Goal: Check status

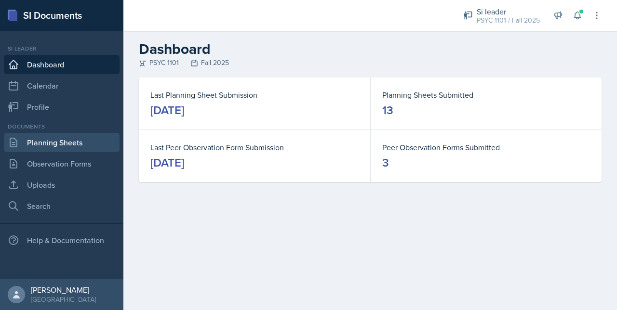
click at [27, 147] on link "Planning Sheets" at bounding box center [62, 142] width 116 height 19
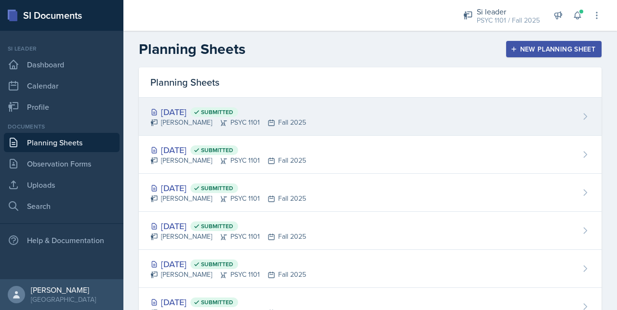
click at [185, 124] on div "[PERSON_NAME] PSYC 1101 Fall 2025" at bounding box center [228, 123] width 156 height 10
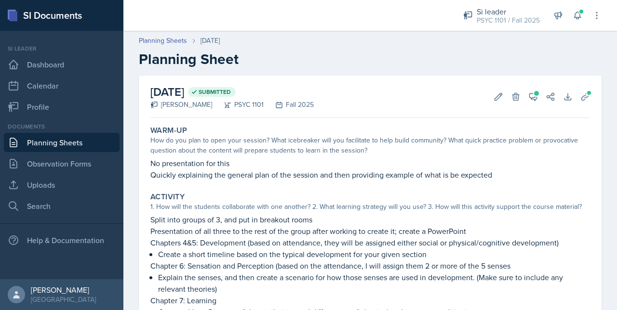
click at [528, 86] on div "[DATE] Submitted [PERSON_NAME] PSYC 1101 Fall 2025 Edit Delete View Comments Co…" at bounding box center [369, 97] width 439 height 42
click at [532, 99] on button "View Comments" at bounding box center [532, 96] width 17 height 17
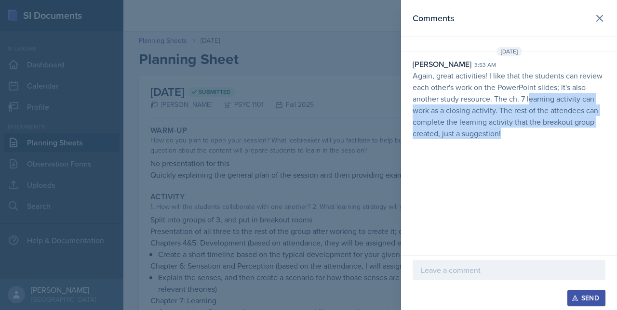
drag, startPoint x: 530, startPoint y: 97, endPoint x: 554, endPoint y: 130, distance: 40.3
click at [554, 130] on p "Again, great activities! I like that the students can review each other's work …" at bounding box center [508, 104] width 193 height 69
drag, startPoint x: 554, startPoint y: 130, endPoint x: 496, endPoint y: 159, distance: 65.1
click at [496, 159] on div "Comments [DATE] [PERSON_NAME] 3:53 am Again, great activities! I like that the …" at bounding box center [509, 128] width 216 height 256
click at [525, 136] on p "Again, great activities! I like that the students can review each other's work …" at bounding box center [508, 104] width 193 height 69
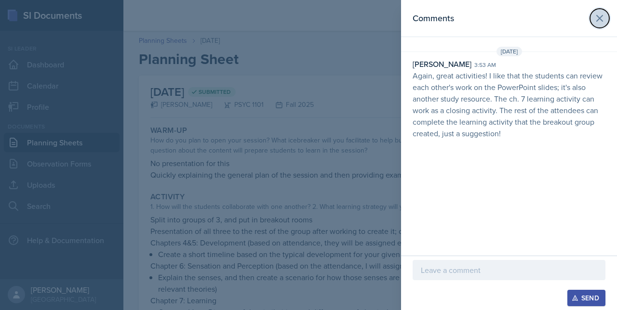
click at [592, 20] on button at bounding box center [599, 18] width 19 height 19
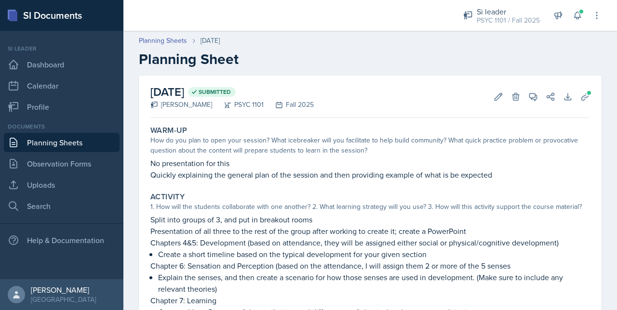
scroll to position [180, 0]
